Goal: Find specific page/section: Find specific page/section

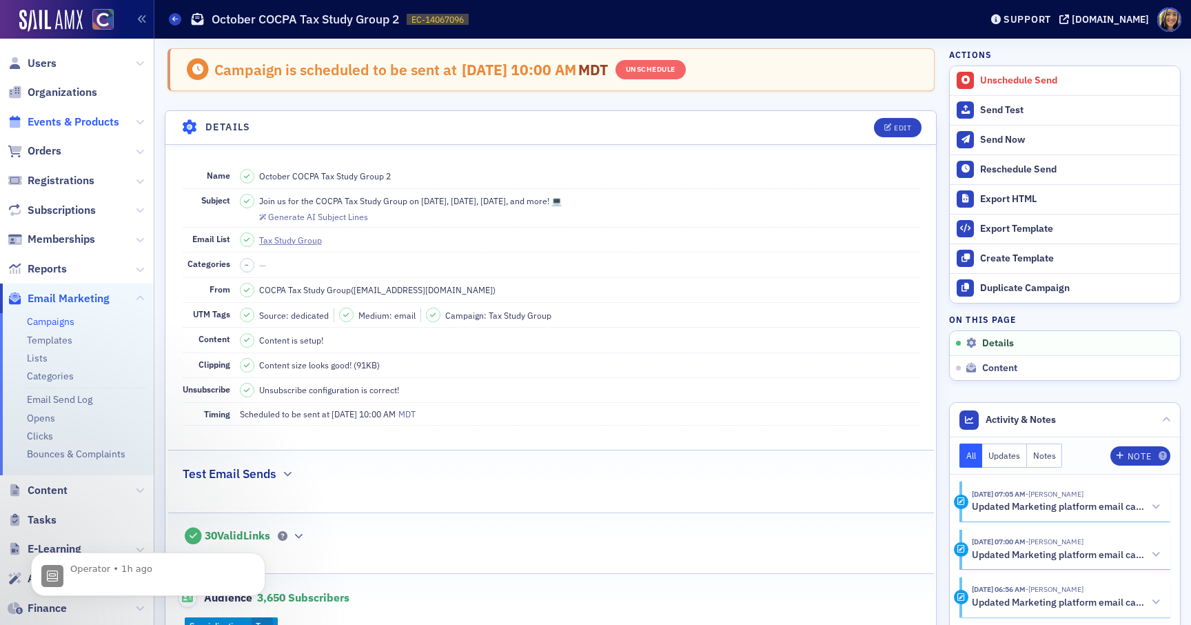
click at [83, 122] on span "Events & Products" at bounding box center [74, 121] width 92 height 15
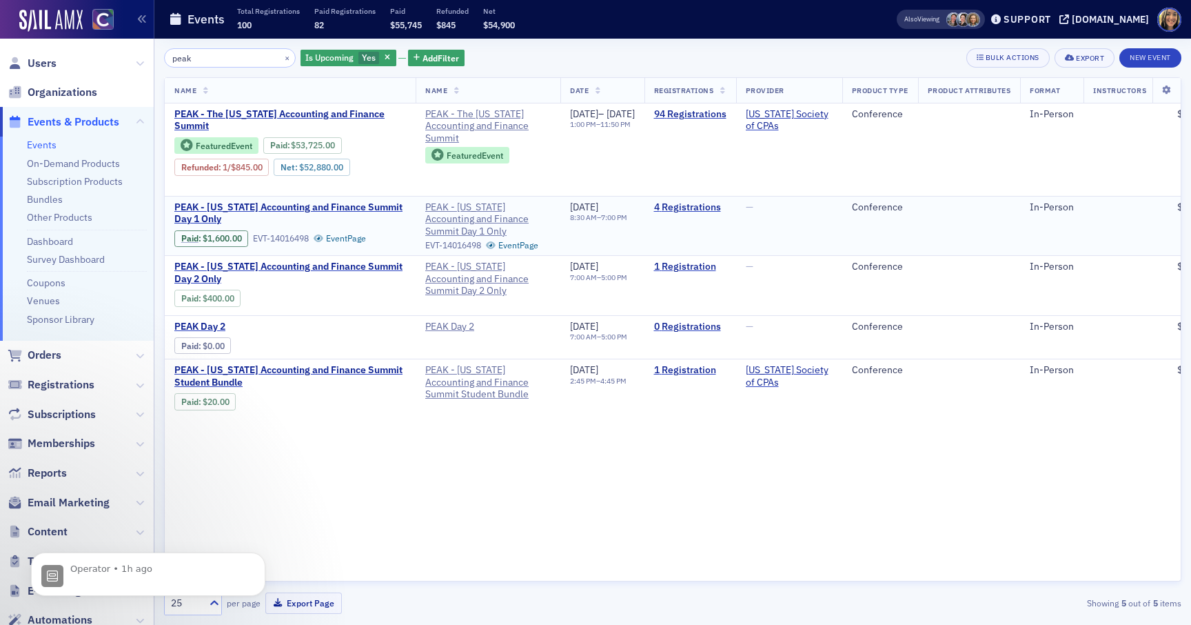
type input "peak"
